Goal: Task Accomplishment & Management: Manage account settings

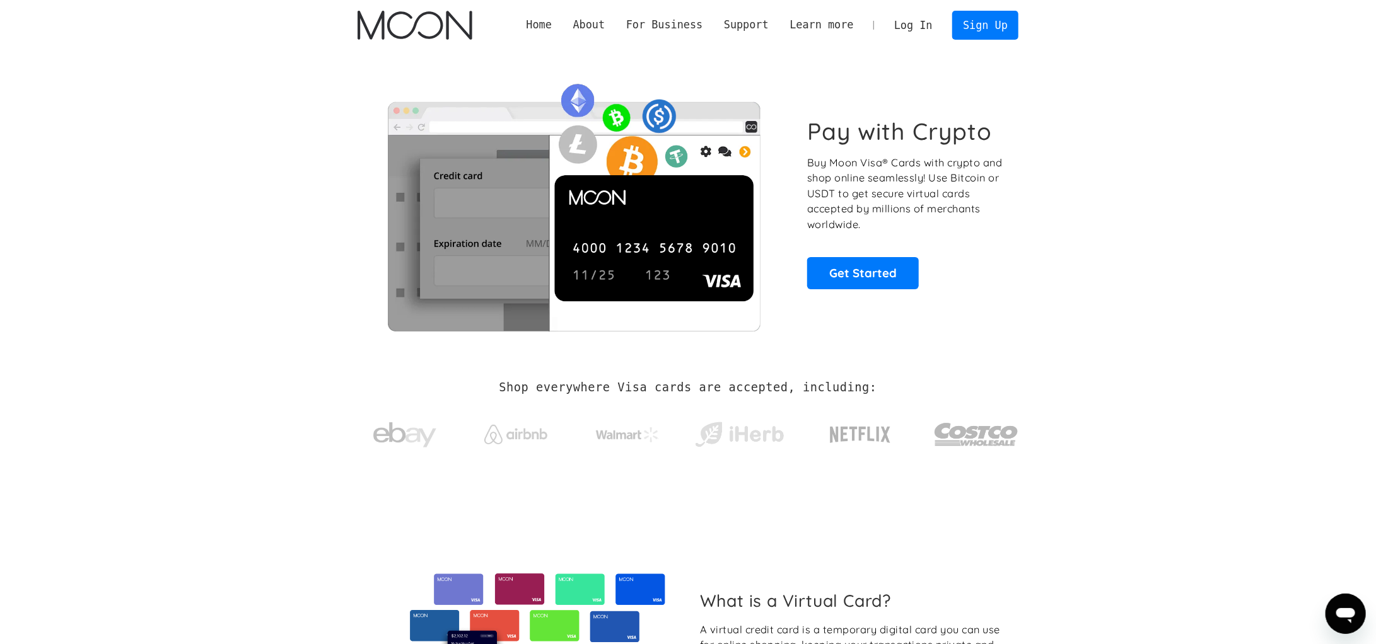
click at [913, 23] on link "Log In" at bounding box center [912, 25] width 59 height 28
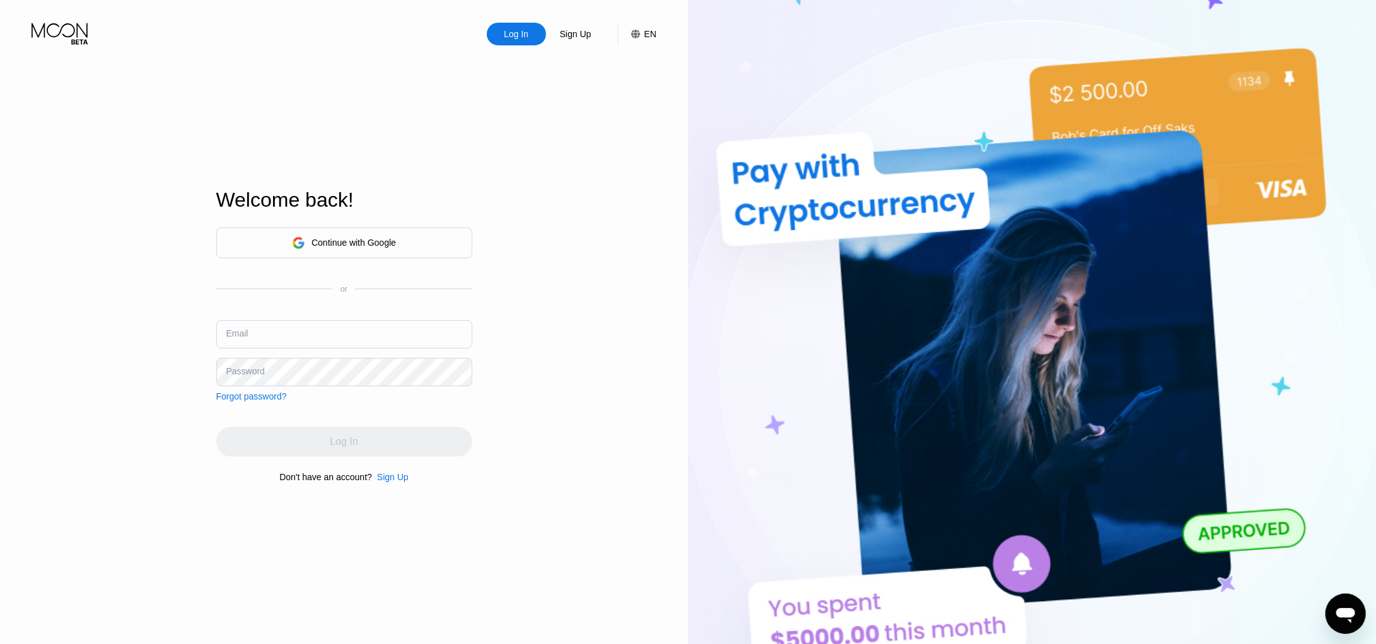
click at [429, 242] on div "Continue with Google" at bounding box center [344, 243] width 256 height 31
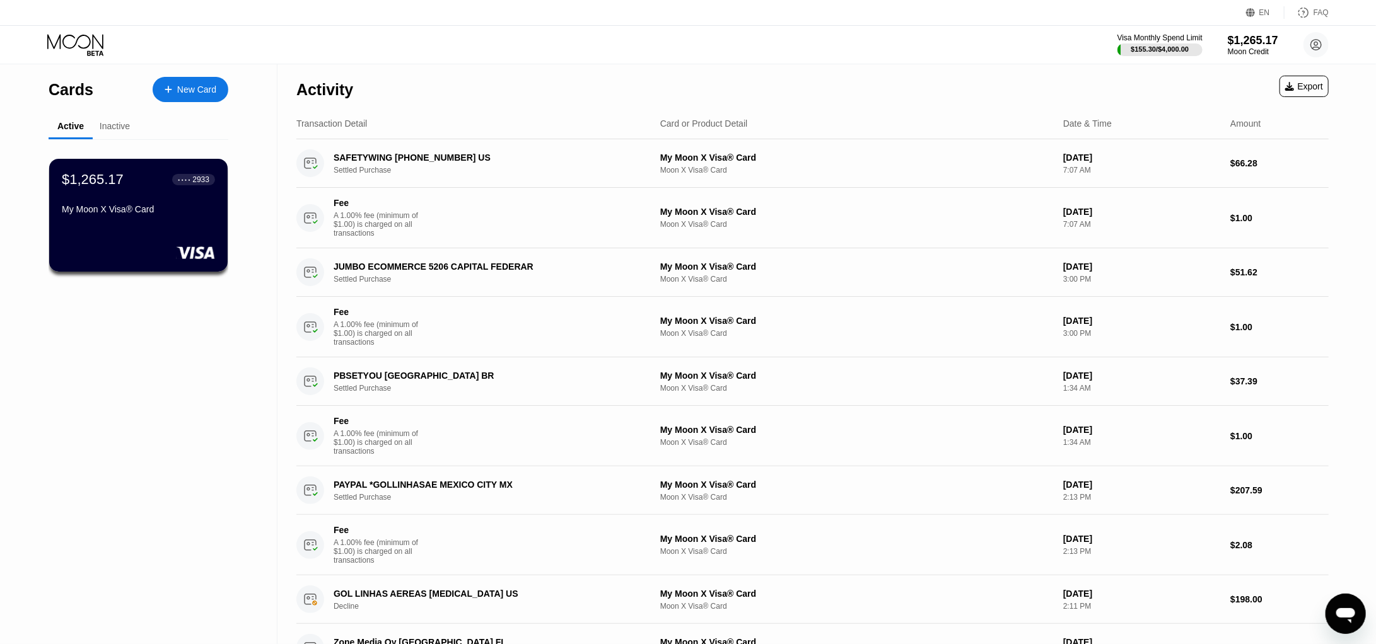
click at [537, 69] on div "Activity Export" at bounding box center [812, 86] width 1032 height 44
click at [144, 203] on div "$1,265.17 ● ● ● ● 2933 My Moon X Visa® Card" at bounding box center [138, 195] width 154 height 49
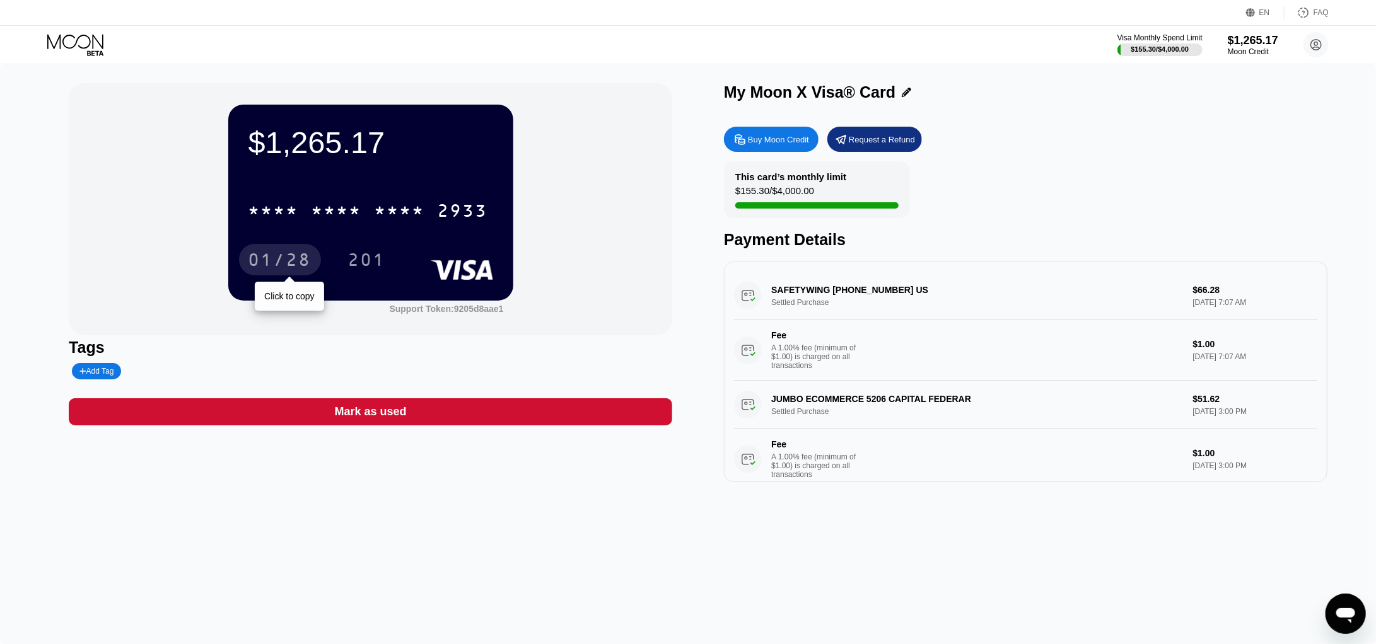
click at [272, 268] on div "01/28" at bounding box center [279, 262] width 63 height 20
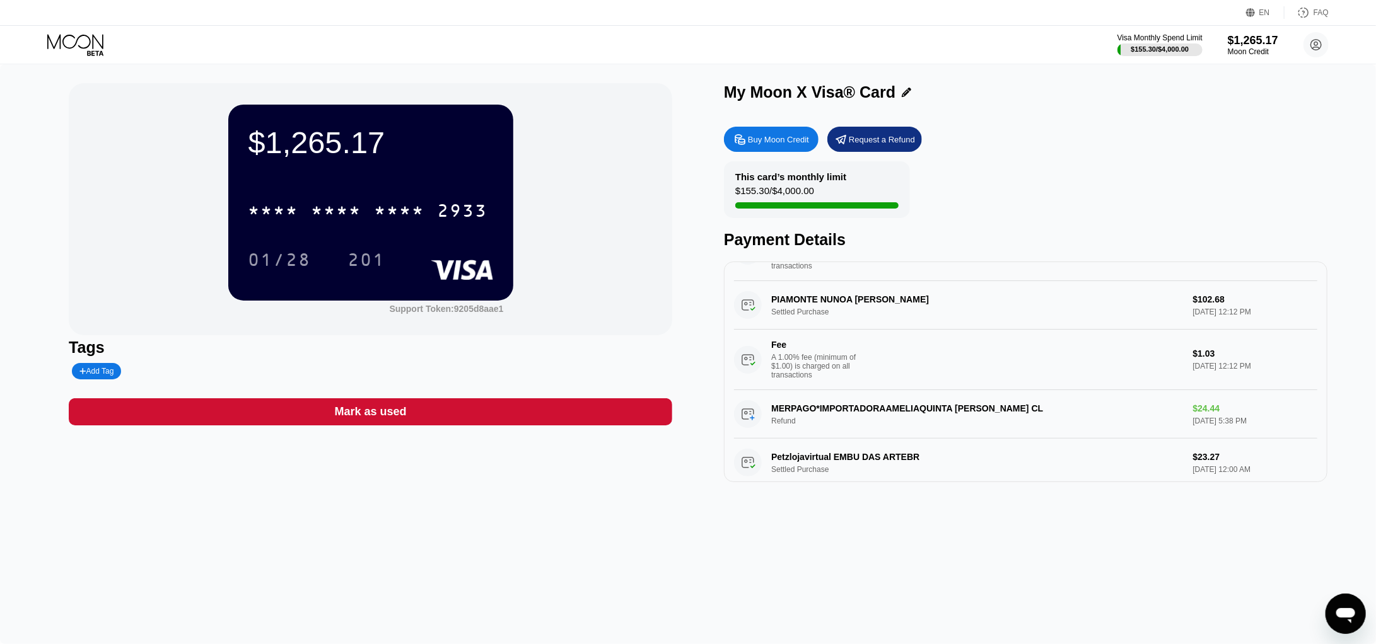
scroll to position [1115, 0]
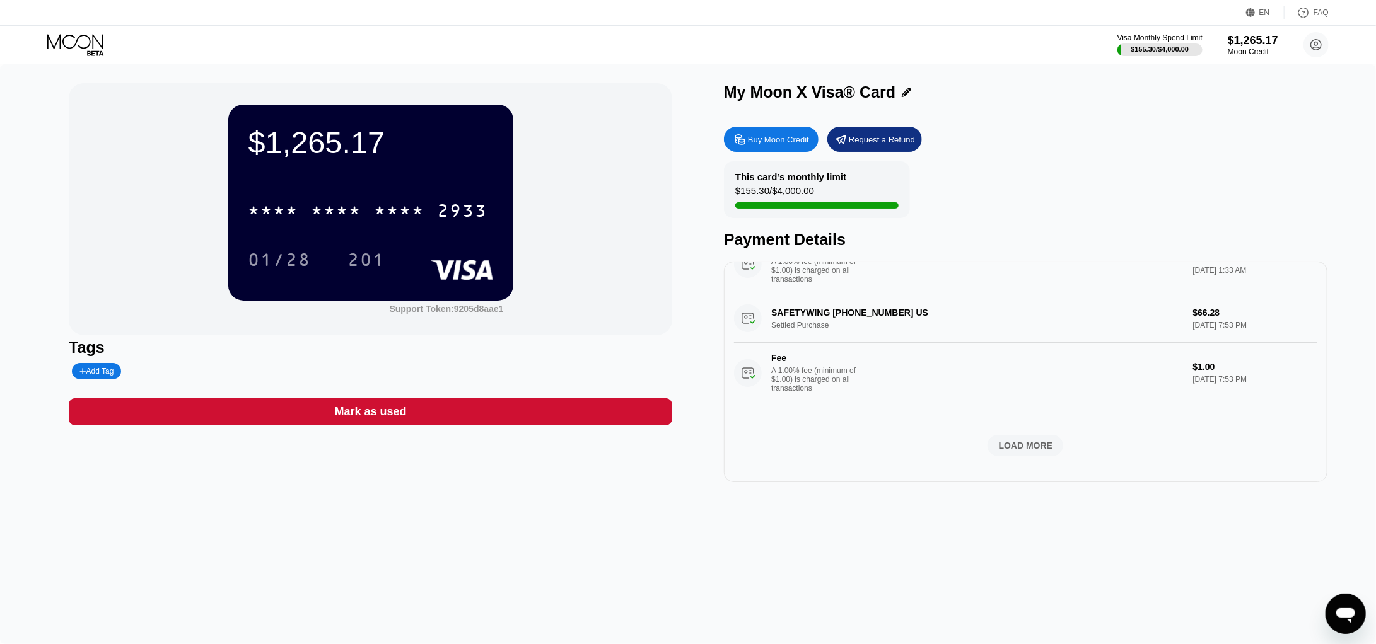
click at [1021, 440] on div "LOAD MORE" at bounding box center [1026, 445] width 54 height 11
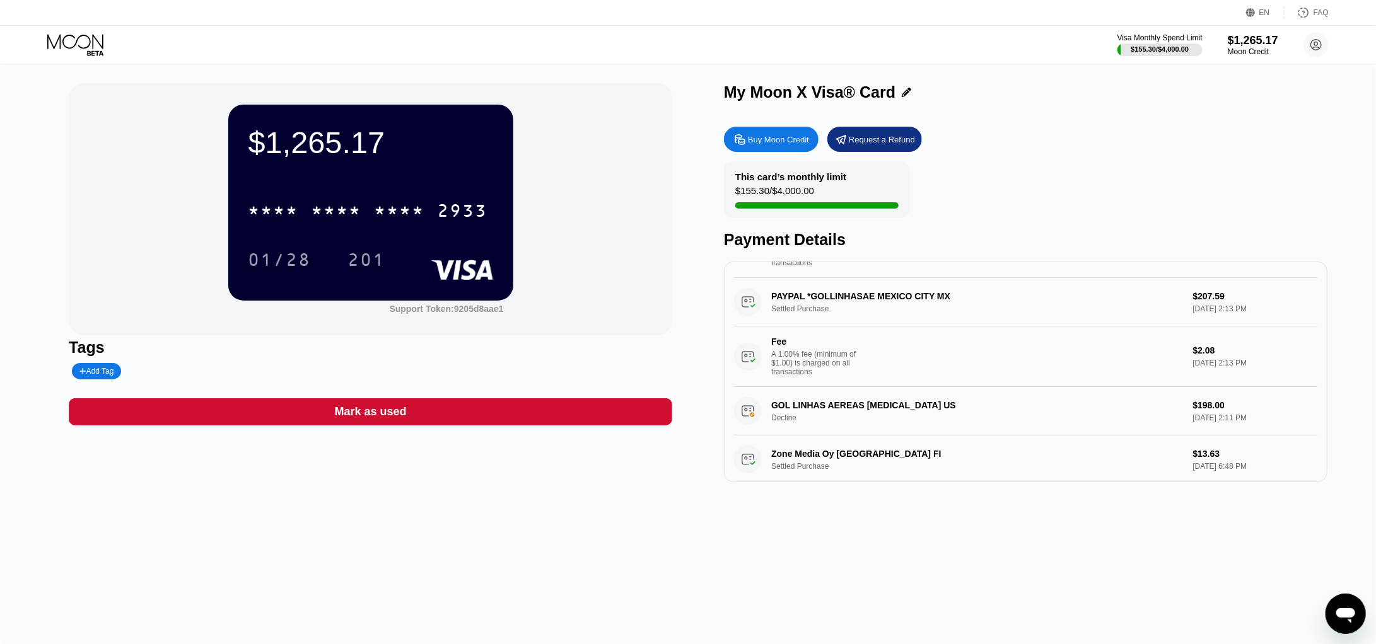
scroll to position [295, 0]
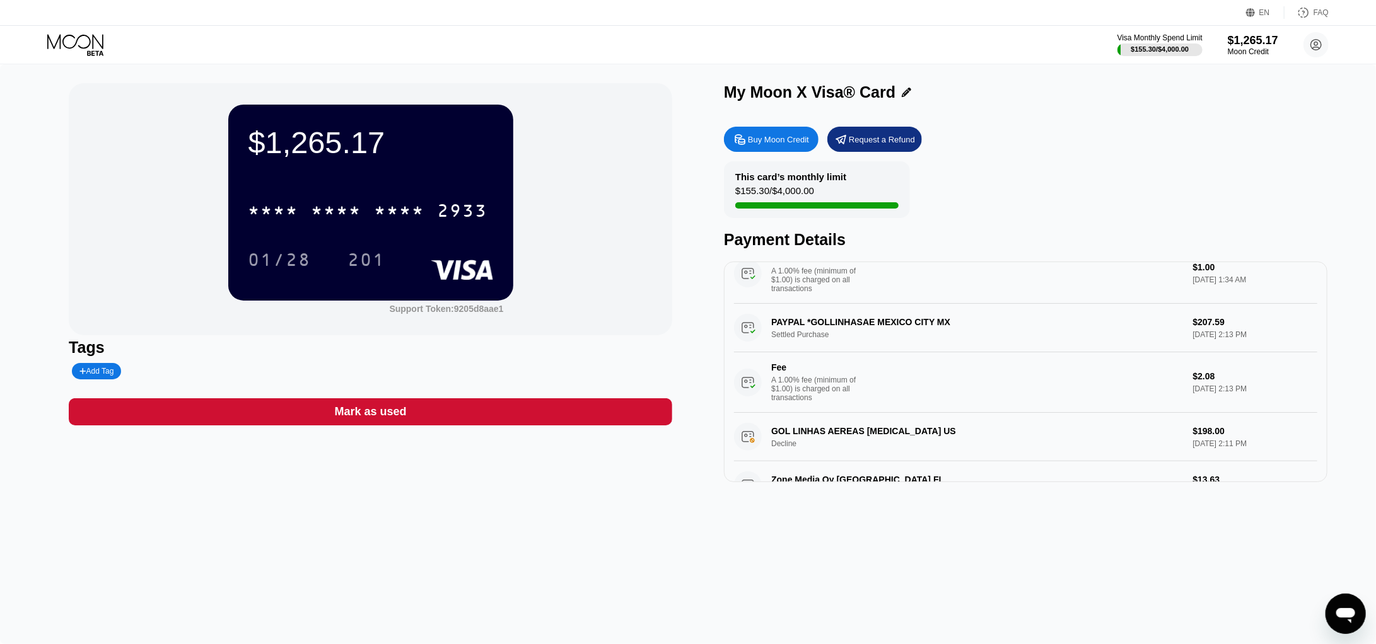
click at [201, 16] on div "EN Language Select an item Save FAQ" at bounding box center [688, 13] width 1376 height 26
